Goal: Transaction & Acquisition: Download file/media

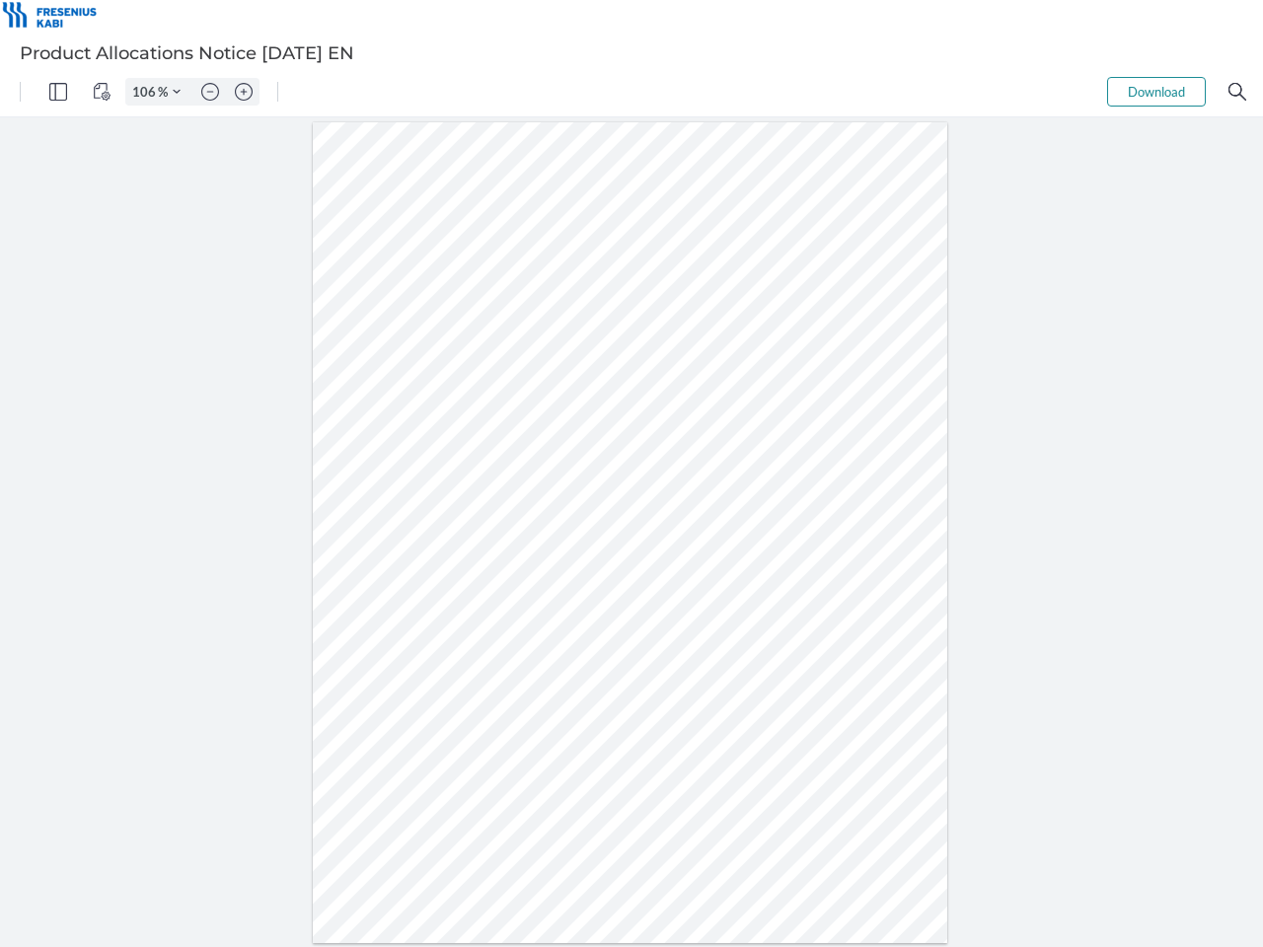
click at [58, 92] on img "Panel" at bounding box center [58, 92] width 18 height 18
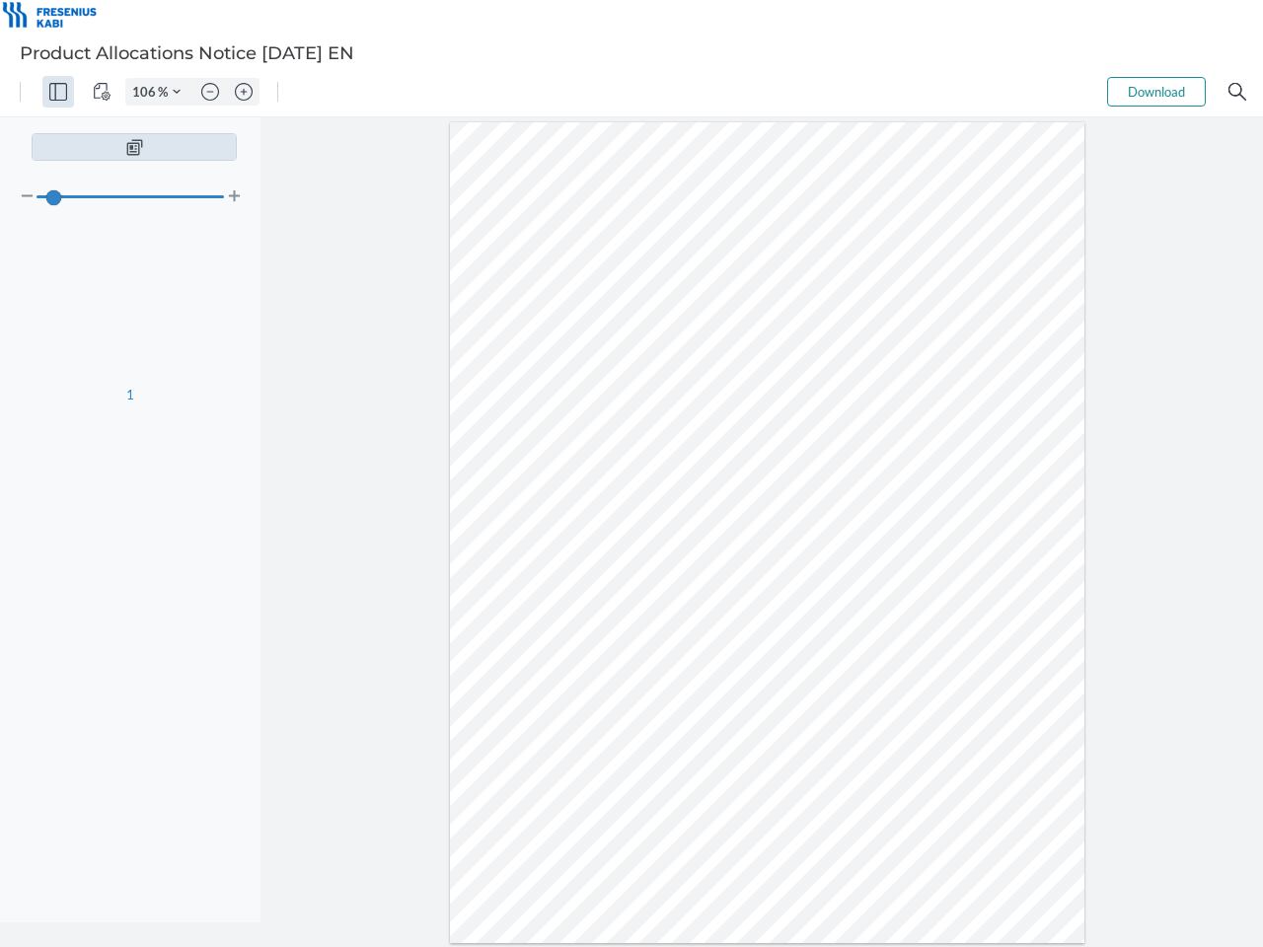
click at [102, 92] on img "View Controls" at bounding box center [102, 92] width 18 height 18
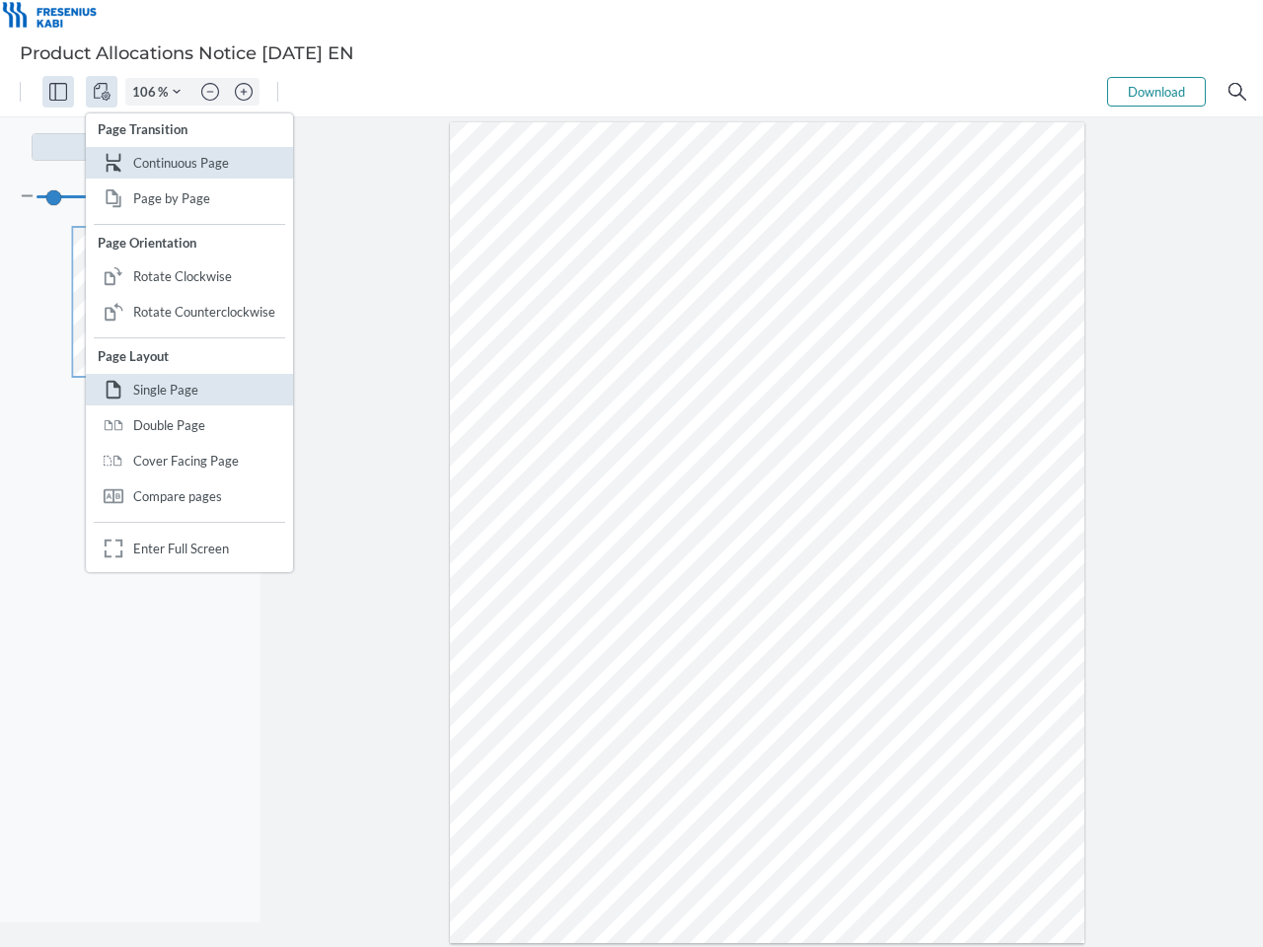
click at [147, 92] on input "106" at bounding box center [142, 92] width 32 height 18
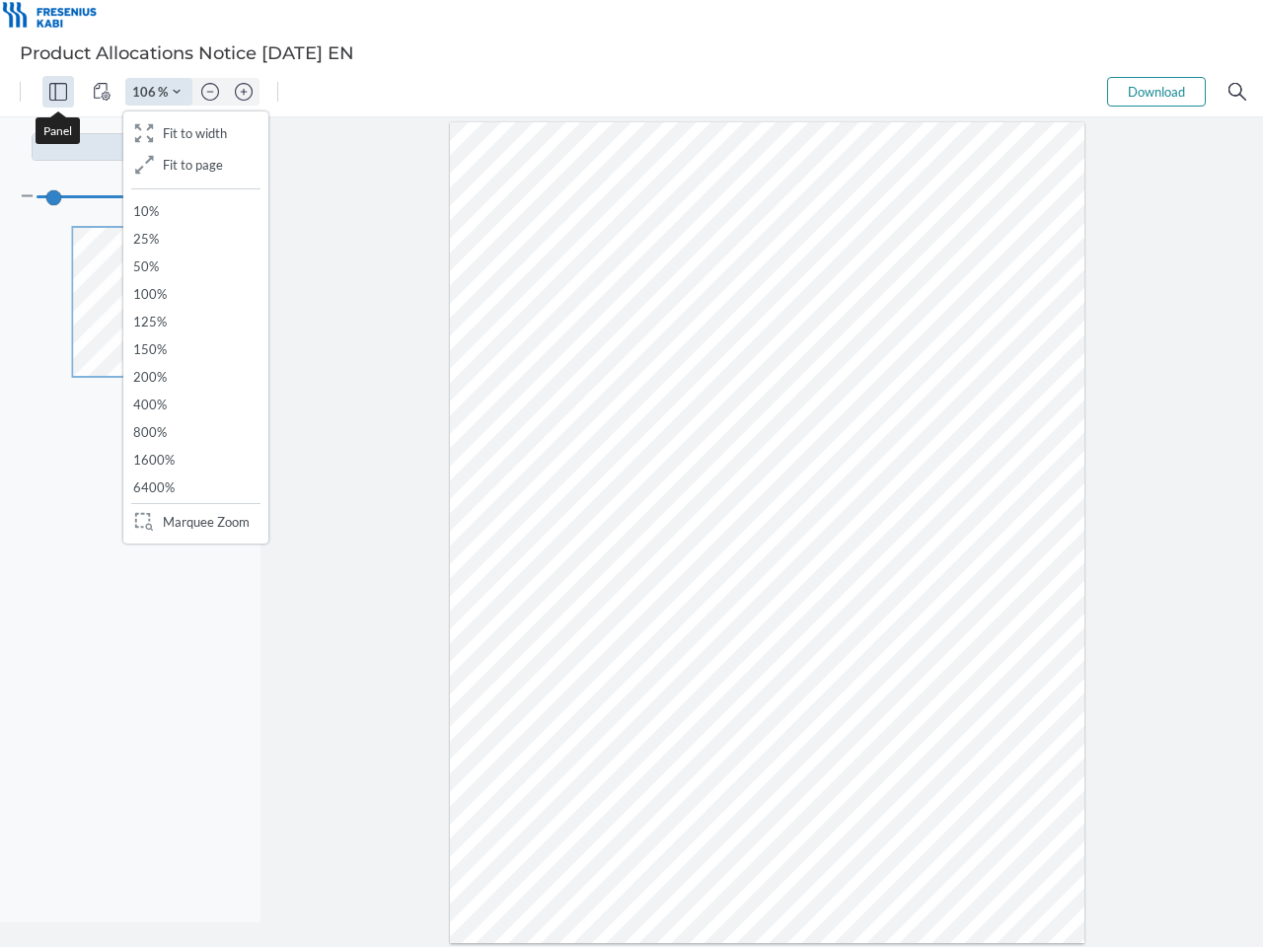
click at [177, 92] on img "Zoom Controls" at bounding box center [177, 92] width 8 height 8
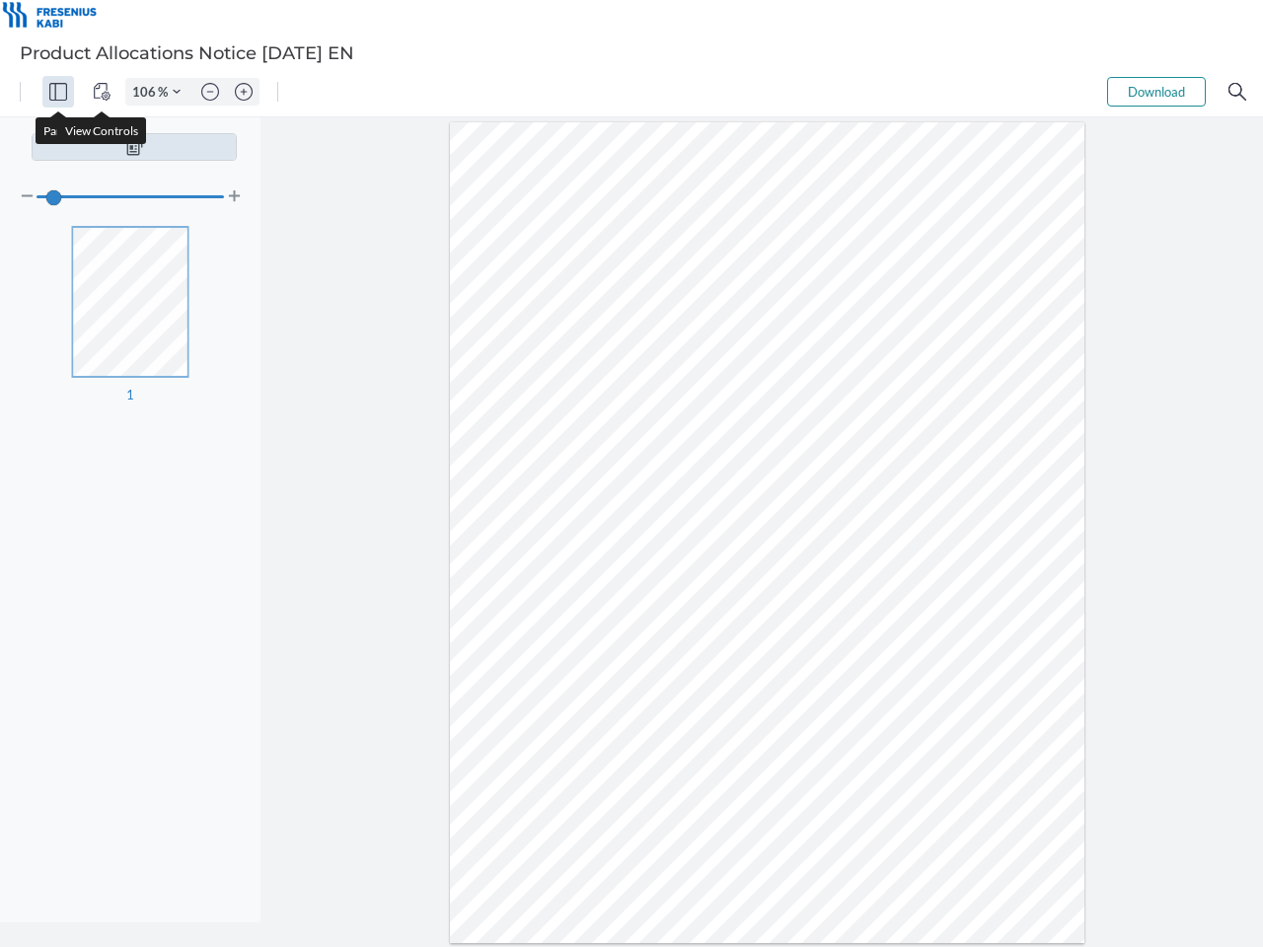
click at [210, 92] on img "Zoom out" at bounding box center [210, 92] width 18 height 18
click at [244, 92] on img "Zoom in" at bounding box center [244, 92] width 18 height 18
type input "106"
click at [1156, 92] on button "Download" at bounding box center [1156, 92] width 99 height 30
click at [1237, 92] on img "Search" at bounding box center [1238, 92] width 18 height 18
